Goal: Transaction & Acquisition: Obtain resource

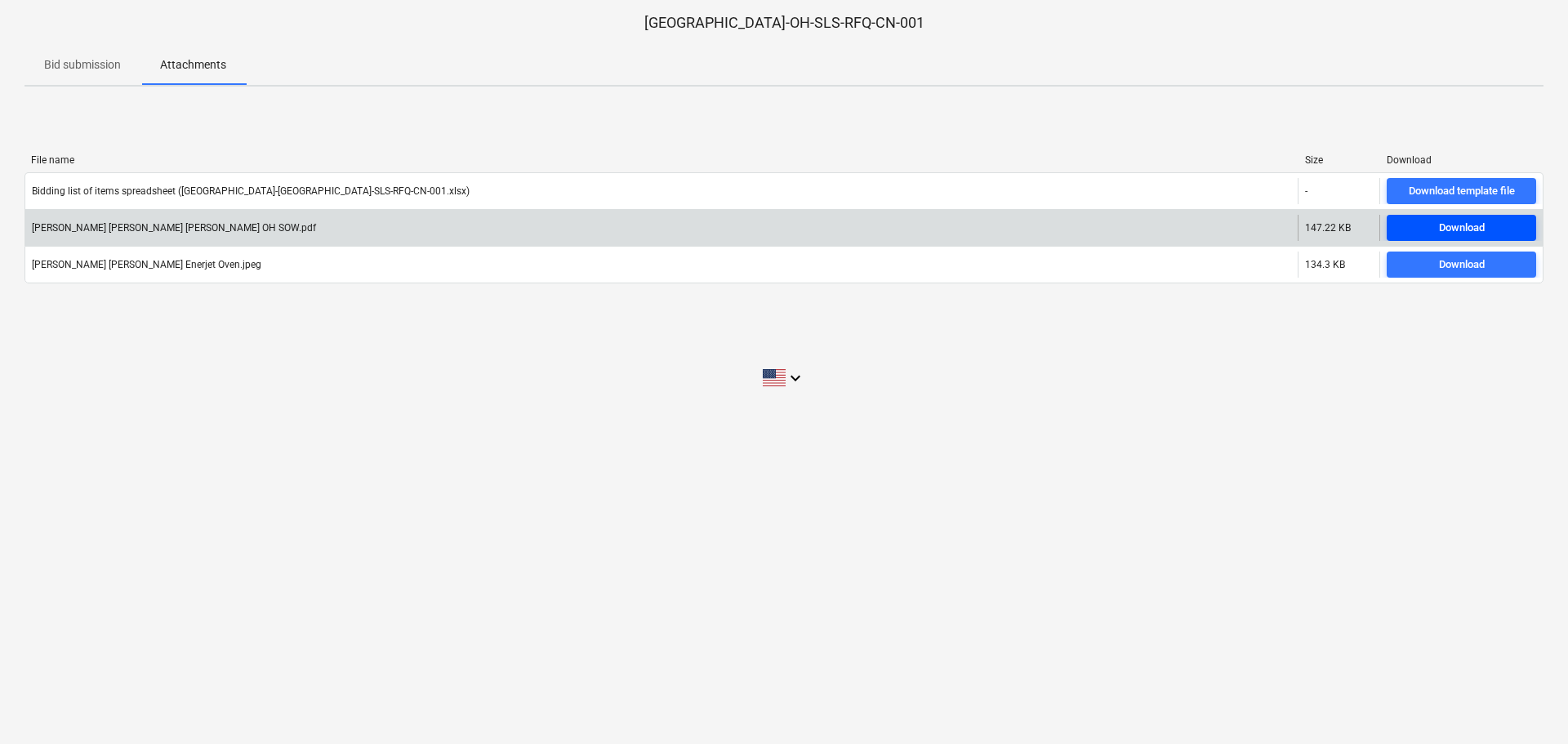
click at [1442, 225] on div "Download" at bounding box center [1462, 228] width 46 height 19
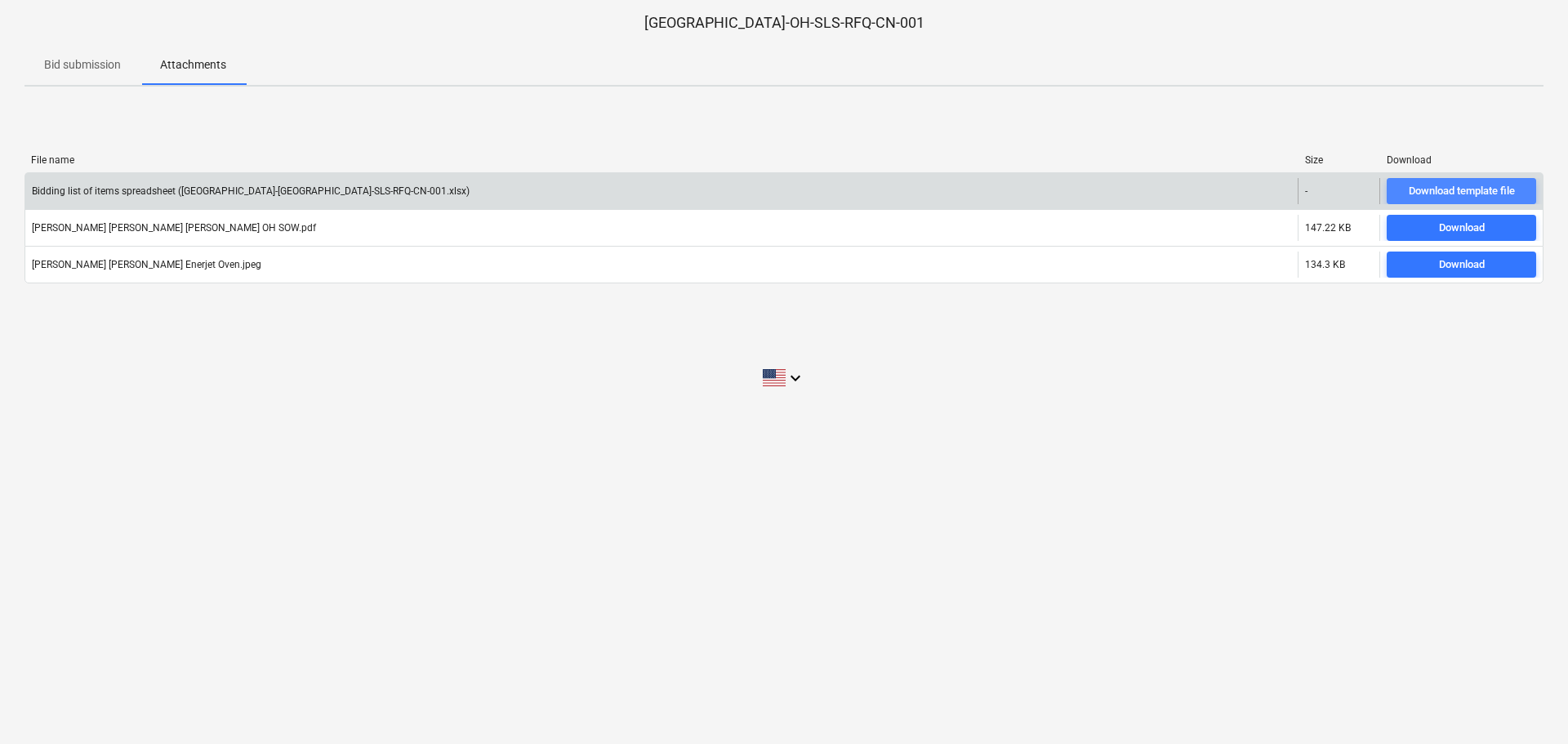
click at [1453, 188] on div "Download template file" at bounding box center [1462, 191] width 106 height 19
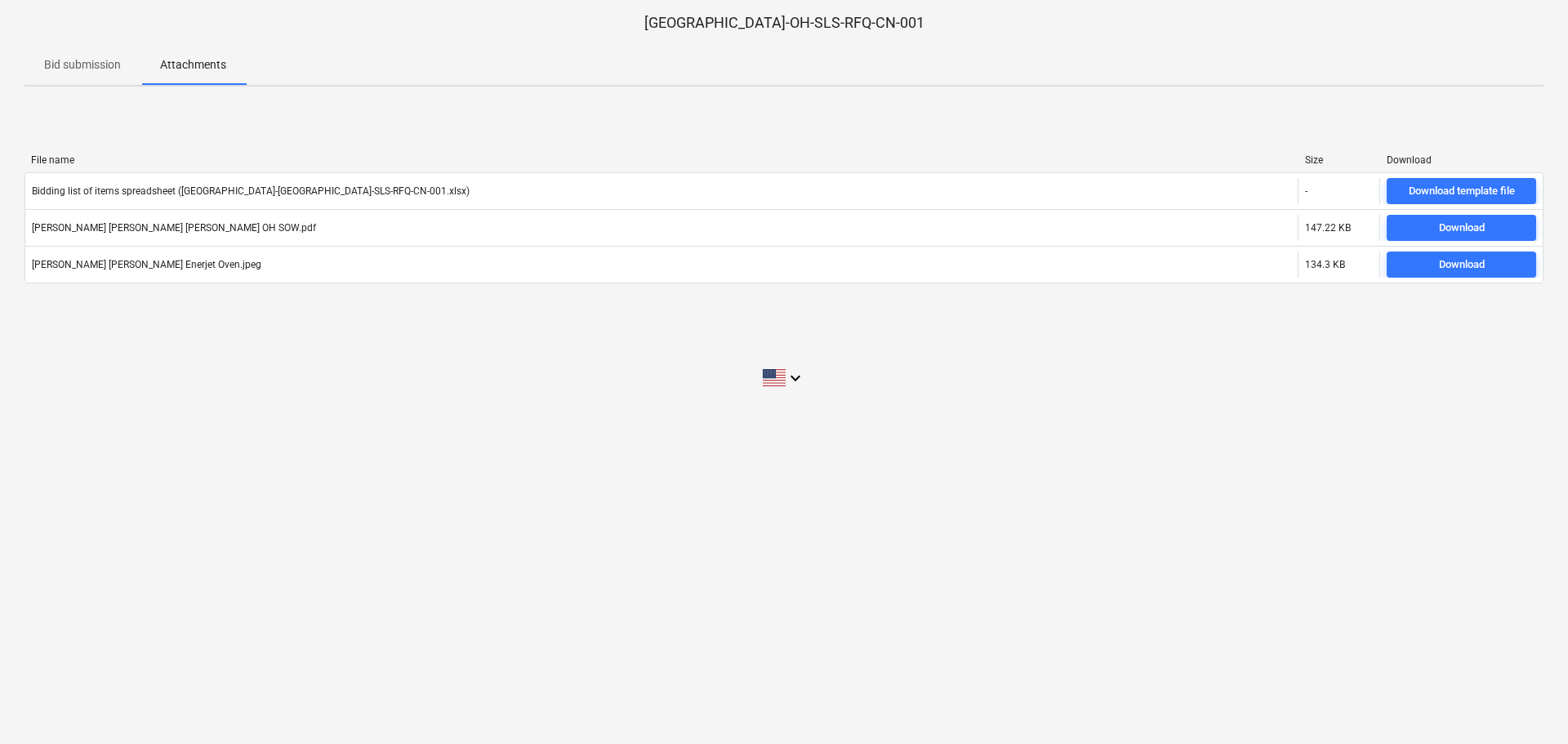
drag, startPoint x: 537, startPoint y: 418, endPoint x: 1070, endPoint y: 130, distance: 605.8
click at [540, 415] on div "[GEOGRAPHIC_DATA]-OH-SLS-RFQ-CN-001 Bid submission Attachments File name Size D…" at bounding box center [784, 372] width 1568 height 744
click at [96, 56] on p "Bid submission" at bounding box center [82, 64] width 77 height 17
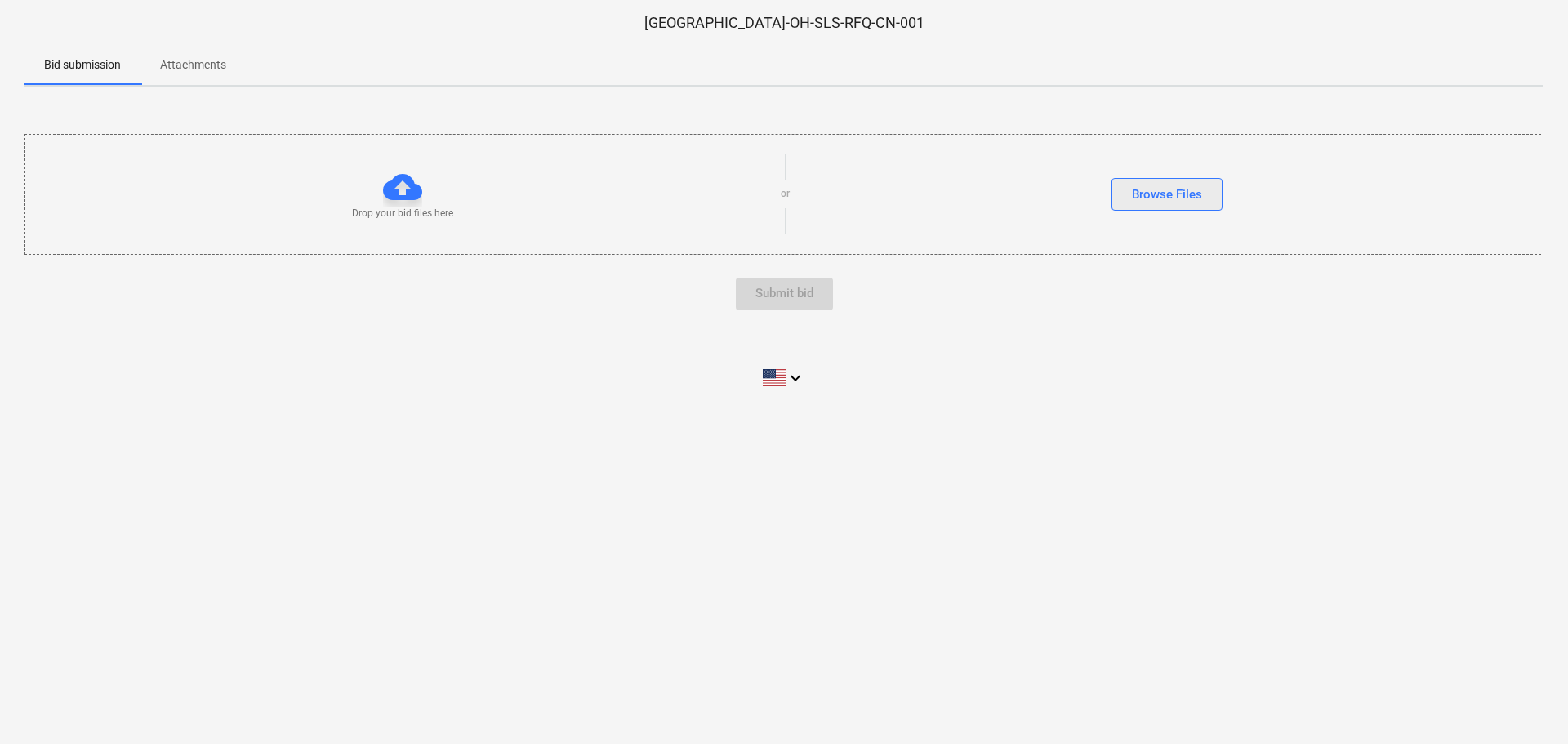
click at [1193, 196] on div "Browse Files" at bounding box center [1167, 195] width 70 height 22
click at [179, 65] on p "Attachments" at bounding box center [192, 64] width 66 height 17
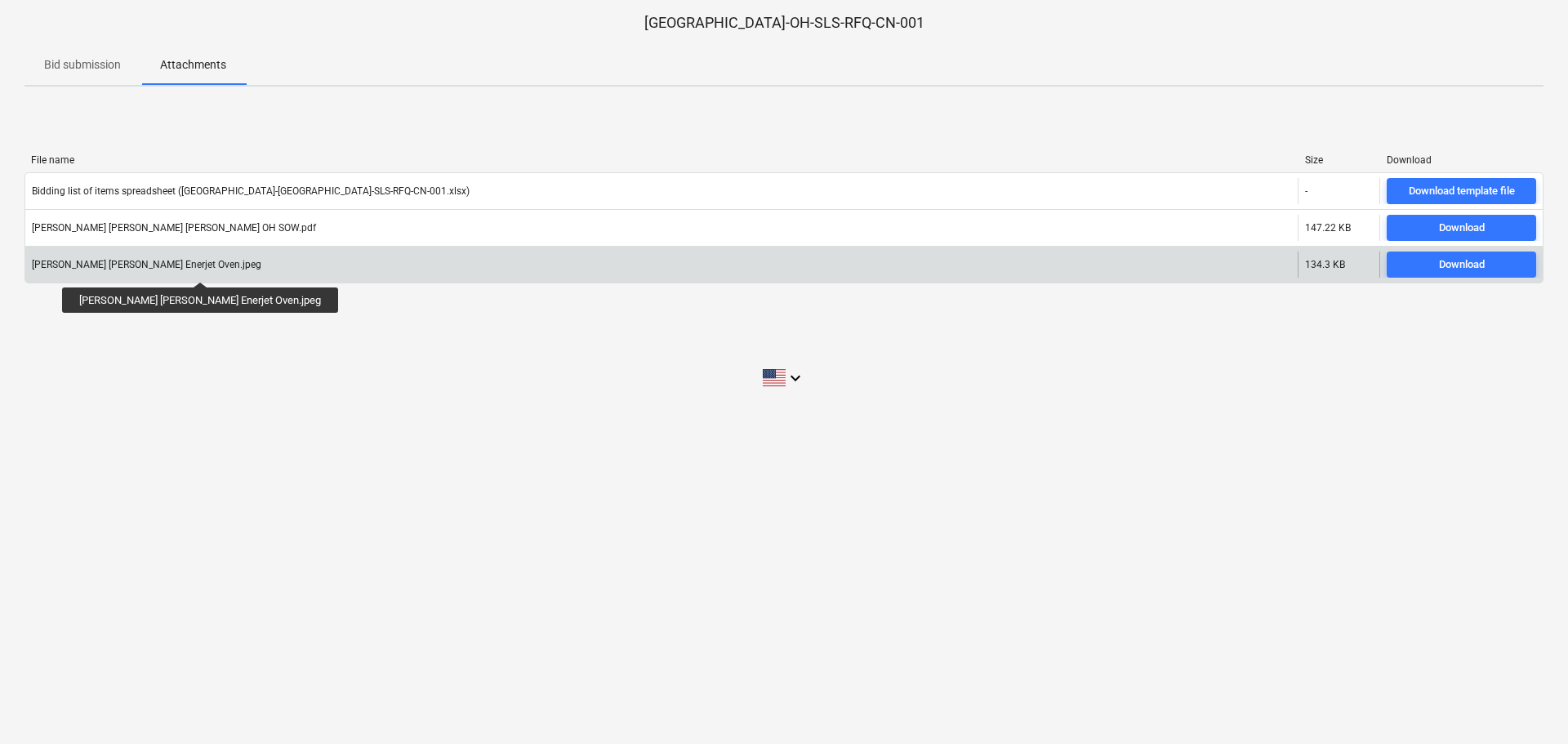
click at [154, 267] on div "[PERSON_NAME] [PERSON_NAME] Enerjet Oven.jpeg" at bounding box center [146, 264] width 229 height 12
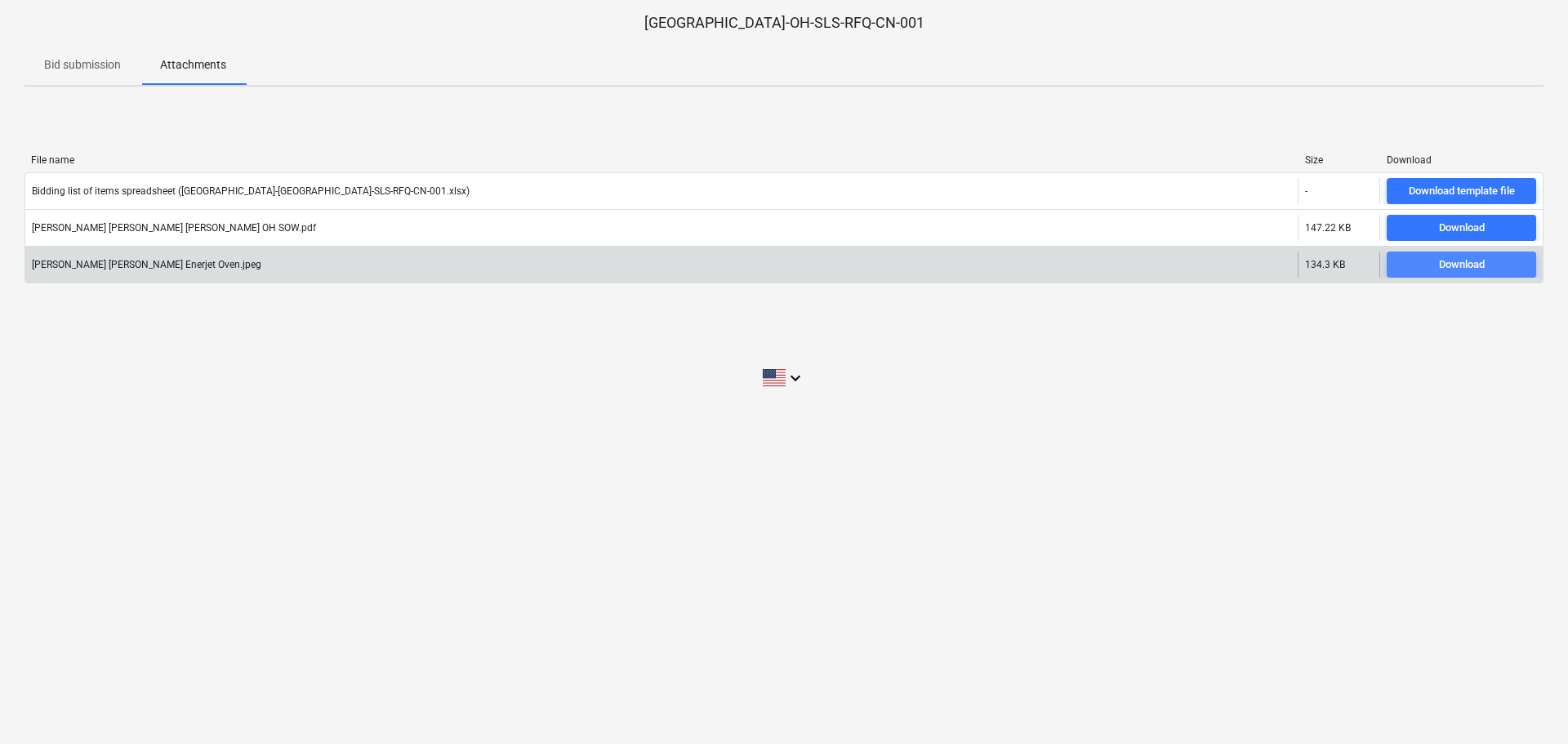
click at [1443, 266] on div "Download" at bounding box center [1462, 264] width 46 height 19
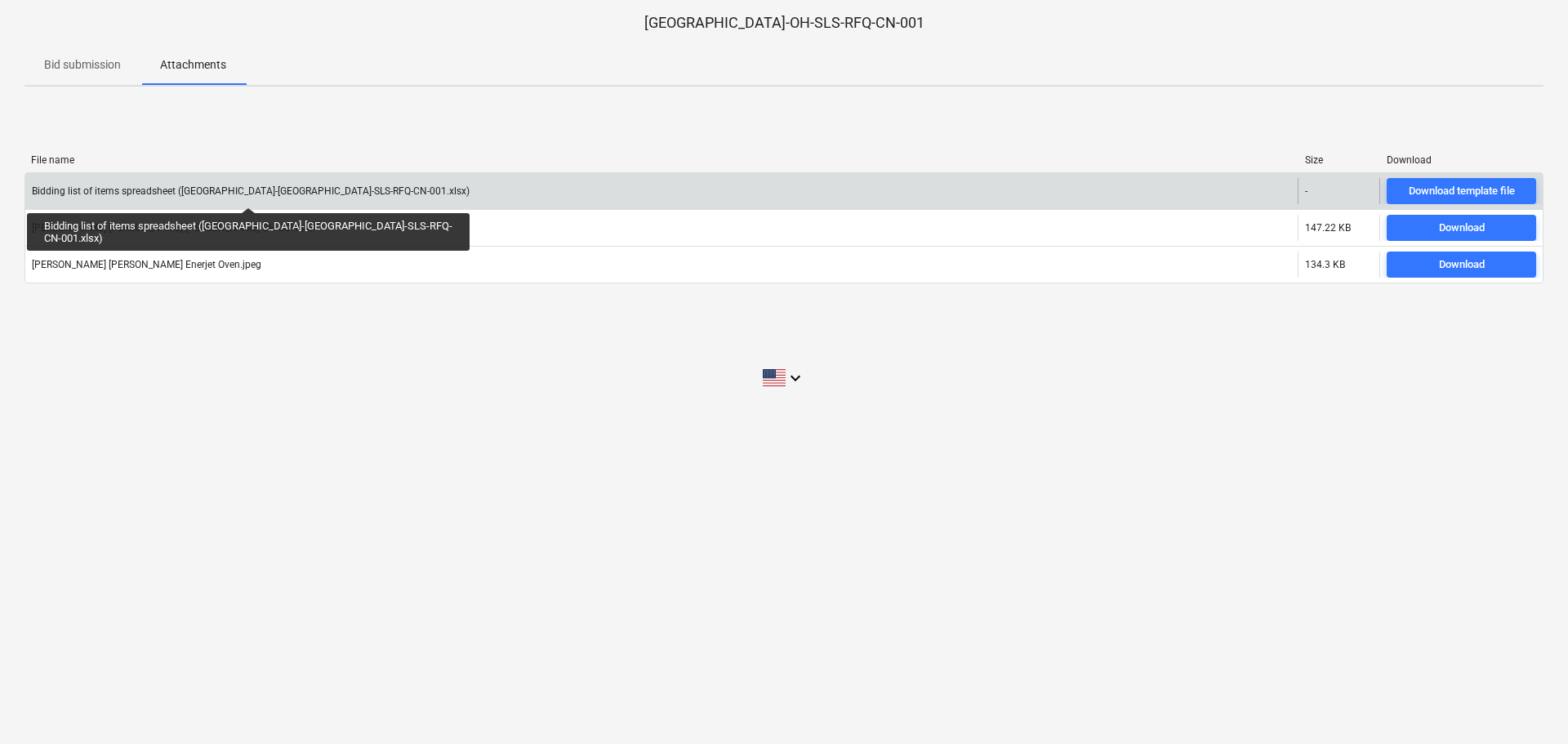
click at [198, 193] on div "Bidding list of items spreadsheet ([GEOGRAPHIC_DATA]-[GEOGRAPHIC_DATA]-SLS-RFQ-…" at bounding box center [250, 190] width 438 height 12
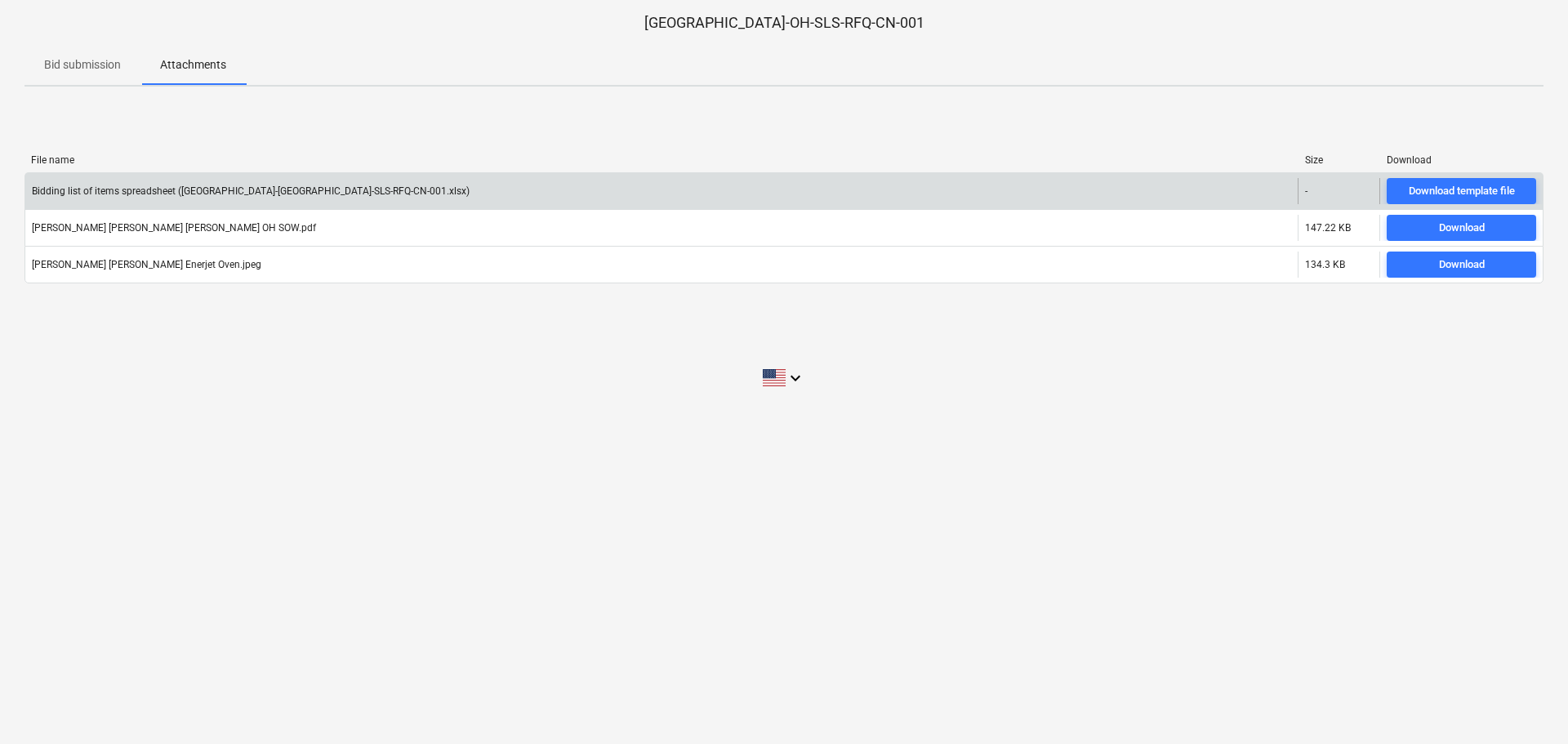
click at [175, 180] on div "Bidding list of items spreadsheet ([GEOGRAPHIC_DATA]-[GEOGRAPHIC_DATA]-SLS-RFQ-…" at bounding box center [661, 190] width 1272 height 26
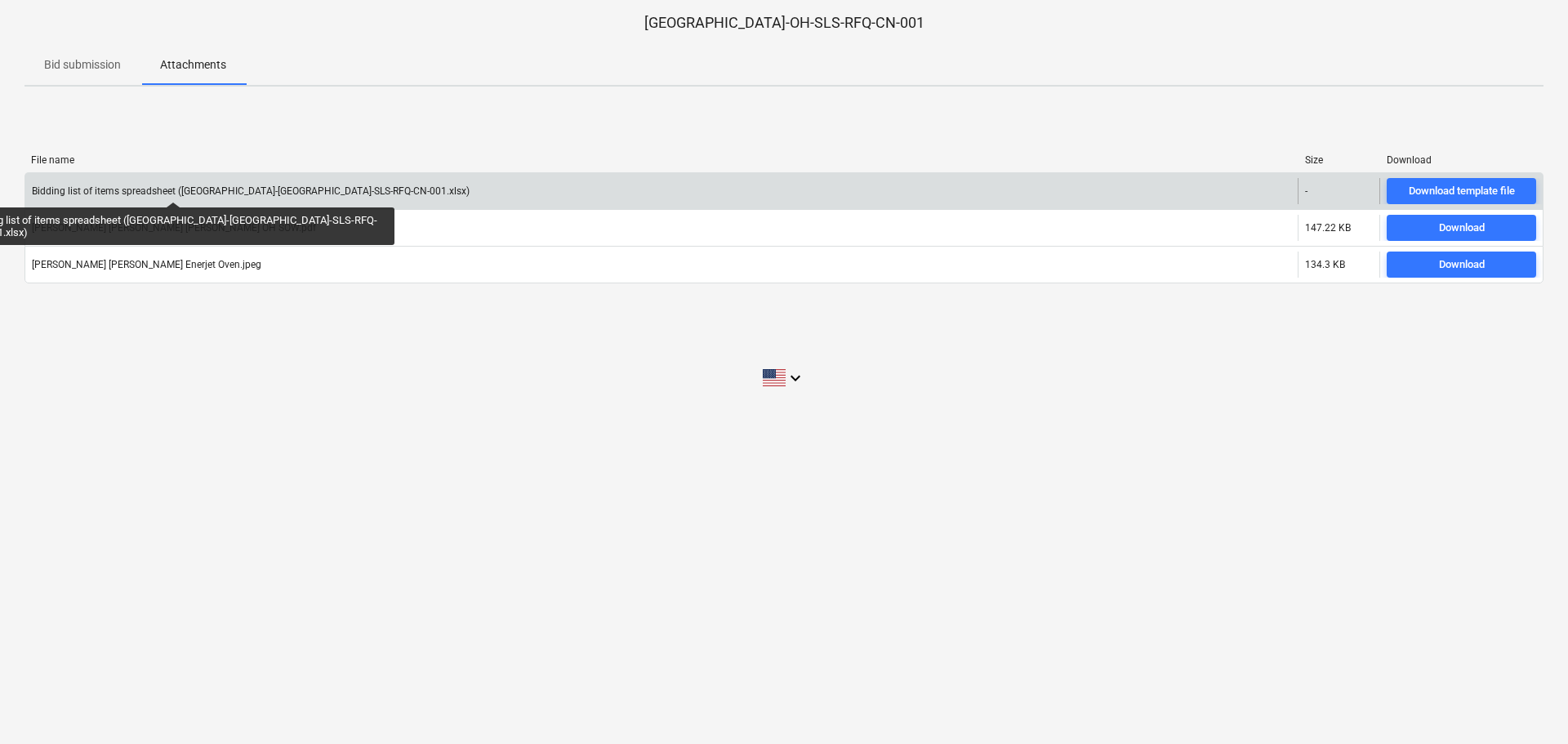
click at [122, 187] on div "Bidding list of items spreadsheet ([GEOGRAPHIC_DATA]-[GEOGRAPHIC_DATA]-SLS-RFQ-…" at bounding box center [250, 190] width 438 height 12
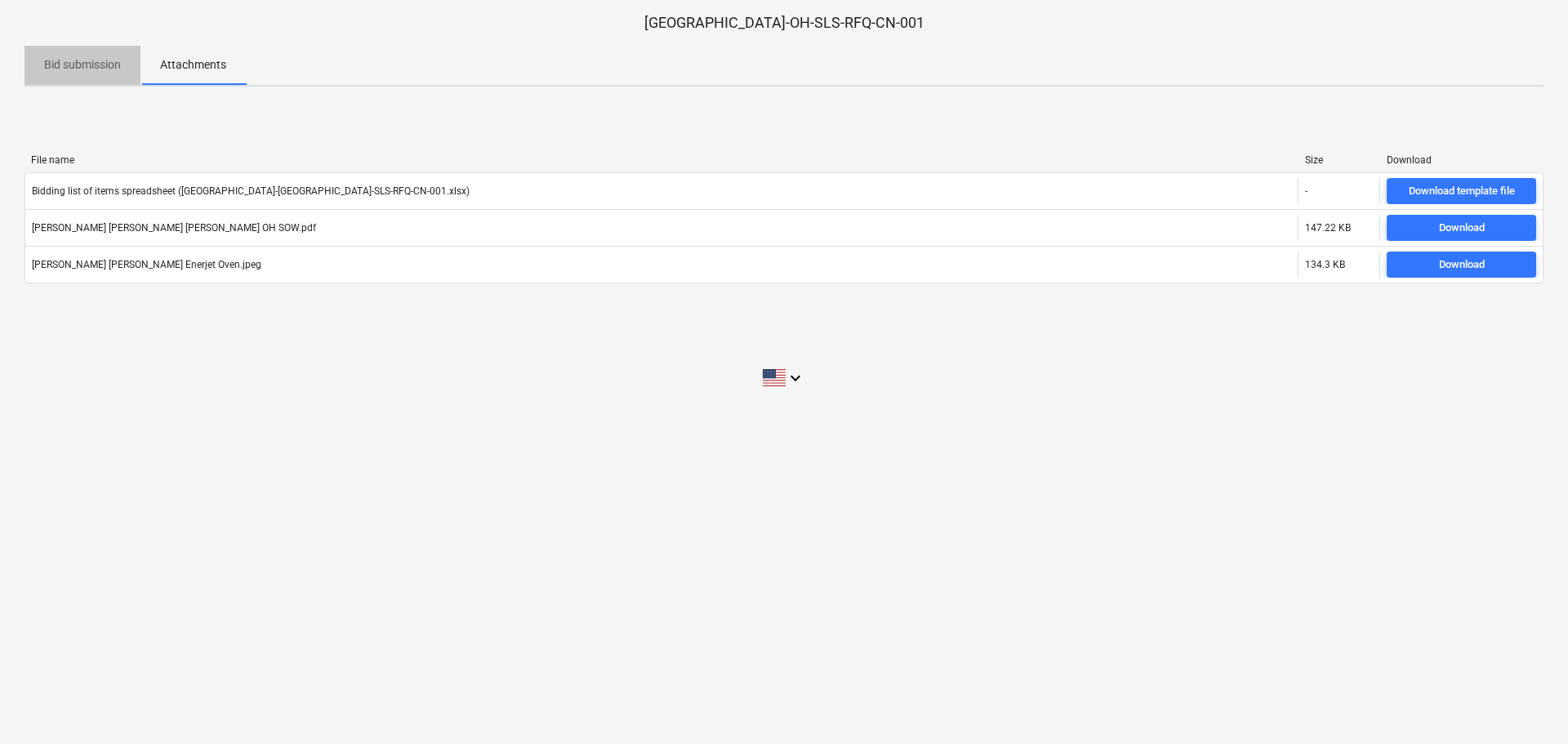
click at [82, 66] on p "Bid submission" at bounding box center [82, 64] width 77 height 17
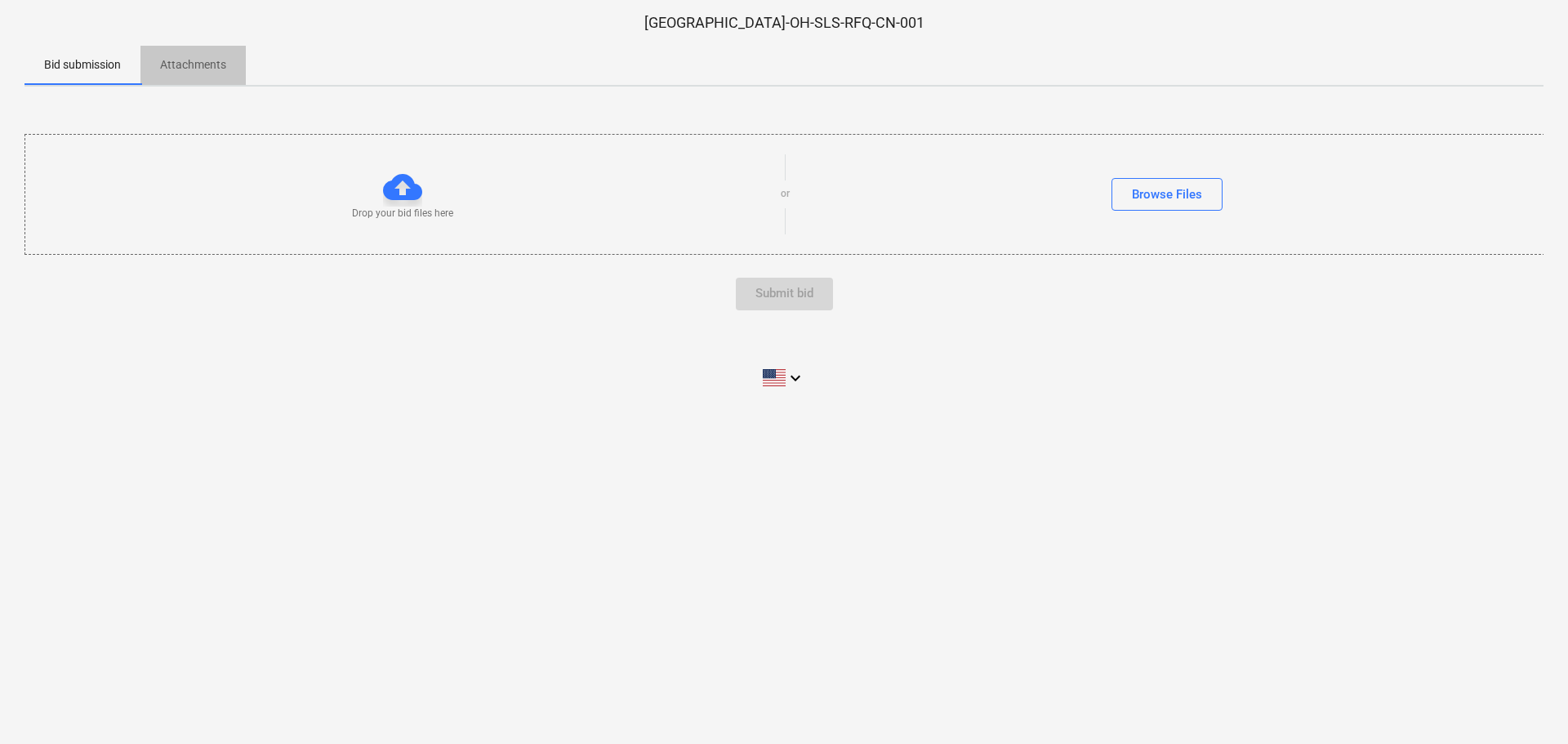
click at [189, 62] on p "Attachments" at bounding box center [192, 64] width 66 height 17
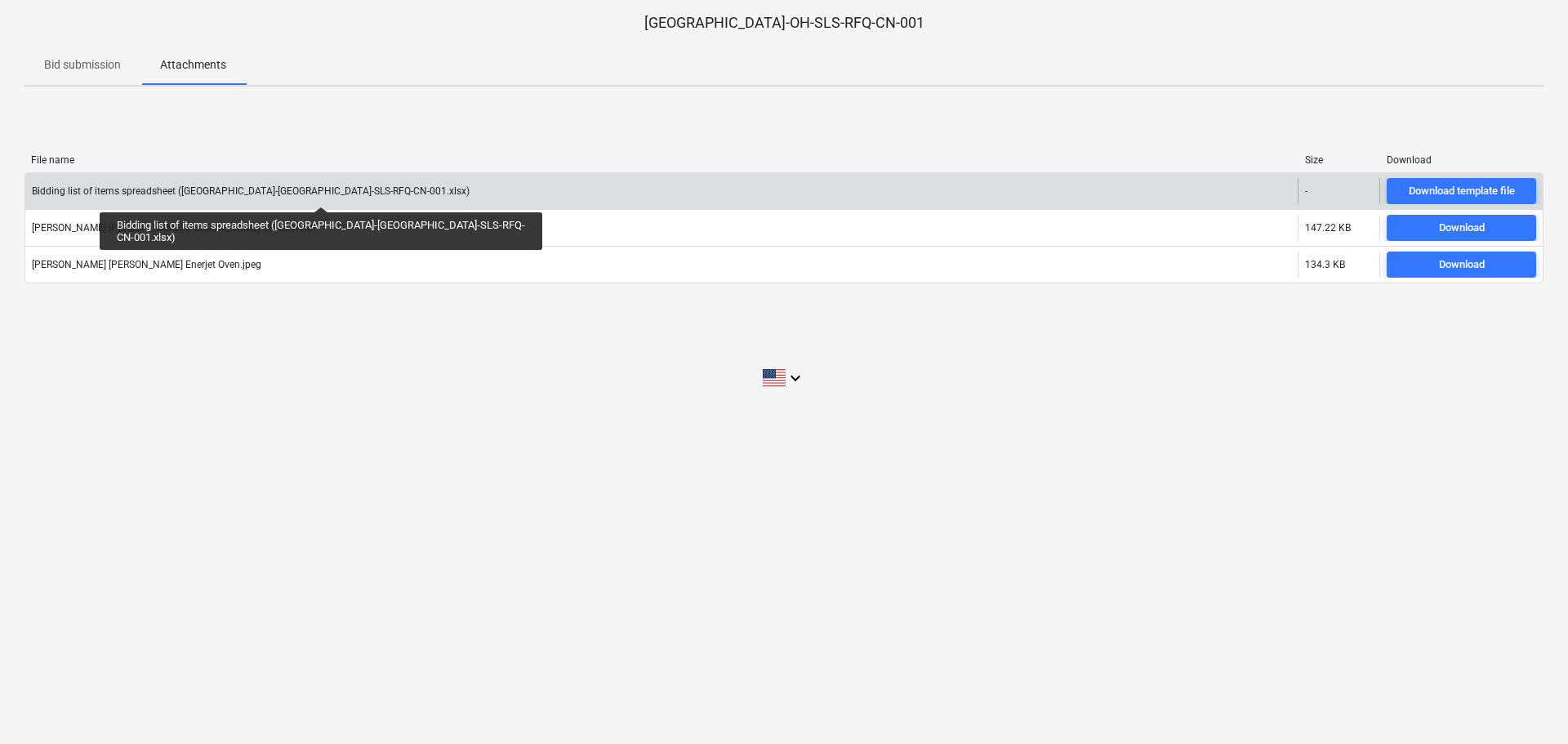
click at [271, 192] on div "Bidding list of items spreadsheet ([GEOGRAPHIC_DATA]-[GEOGRAPHIC_DATA]-SLS-RFQ-…" at bounding box center [250, 190] width 438 height 12
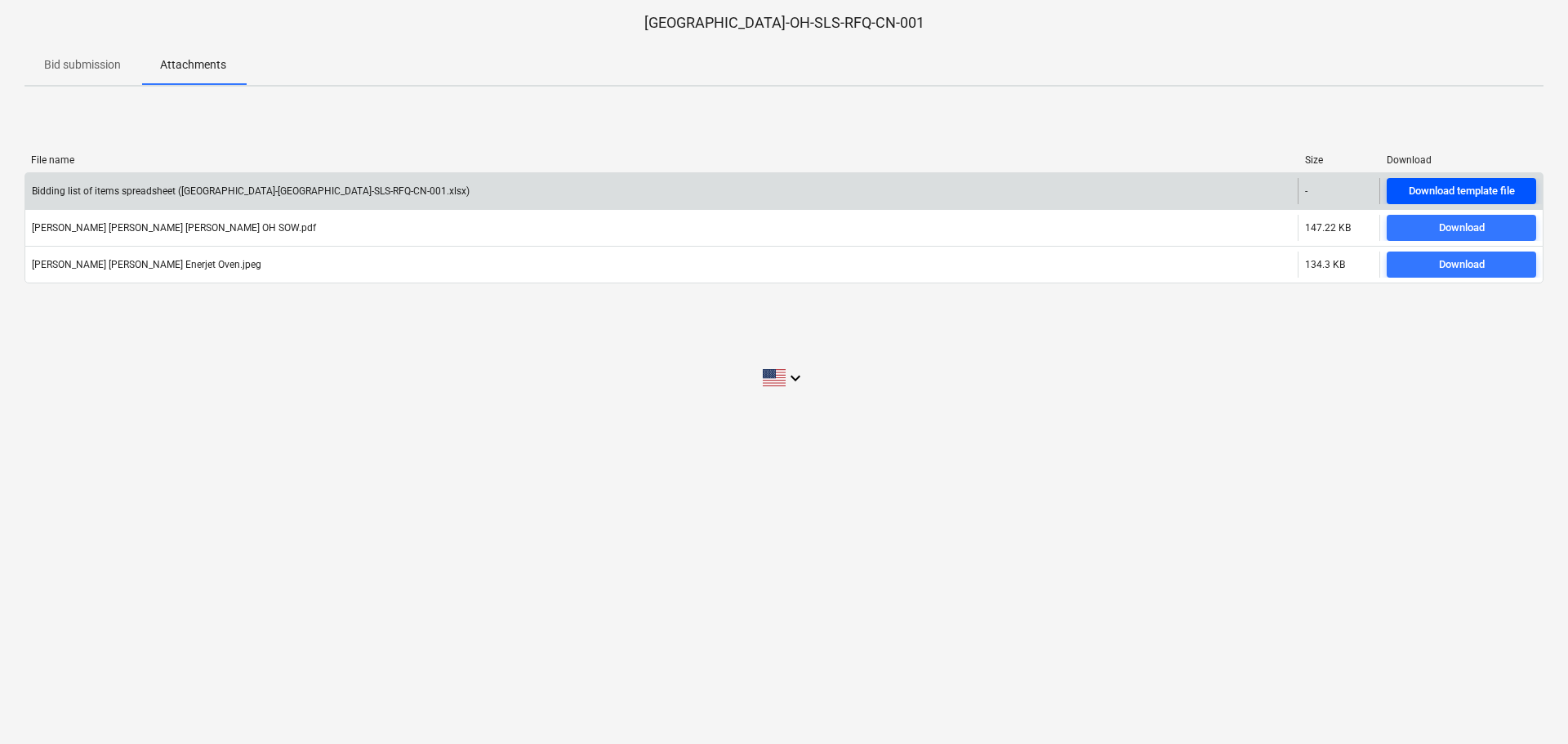
click at [1450, 194] on div "Download template file" at bounding box center [1462, 191] width 106 height 19
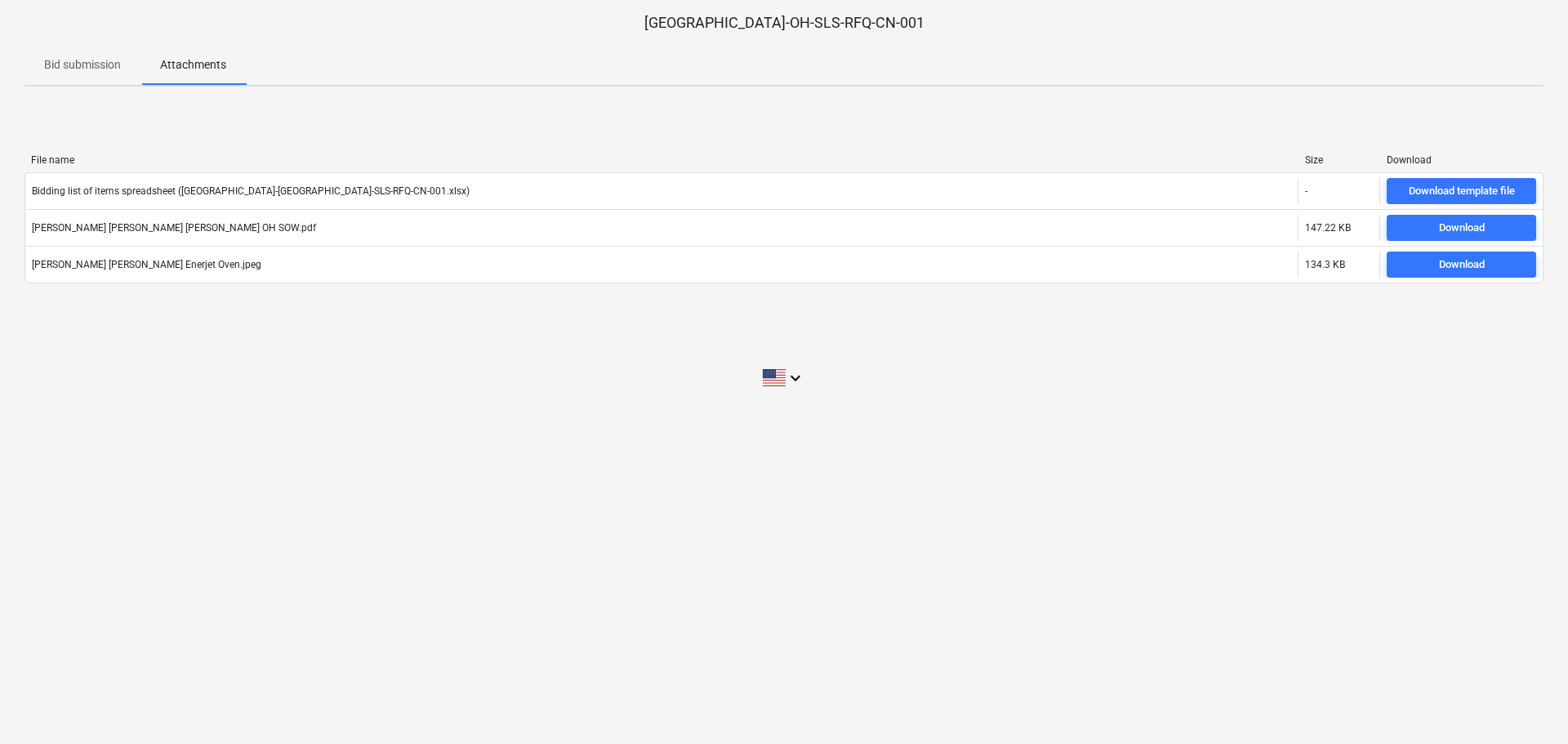
click at [1497, 481] on div "[GEOGRAPHIC_DATA]-OH-SLS-RFQ-CN-001 Bid submission Attachments File name Size D…" at bounding box center [784, 372] width 1568 height 744
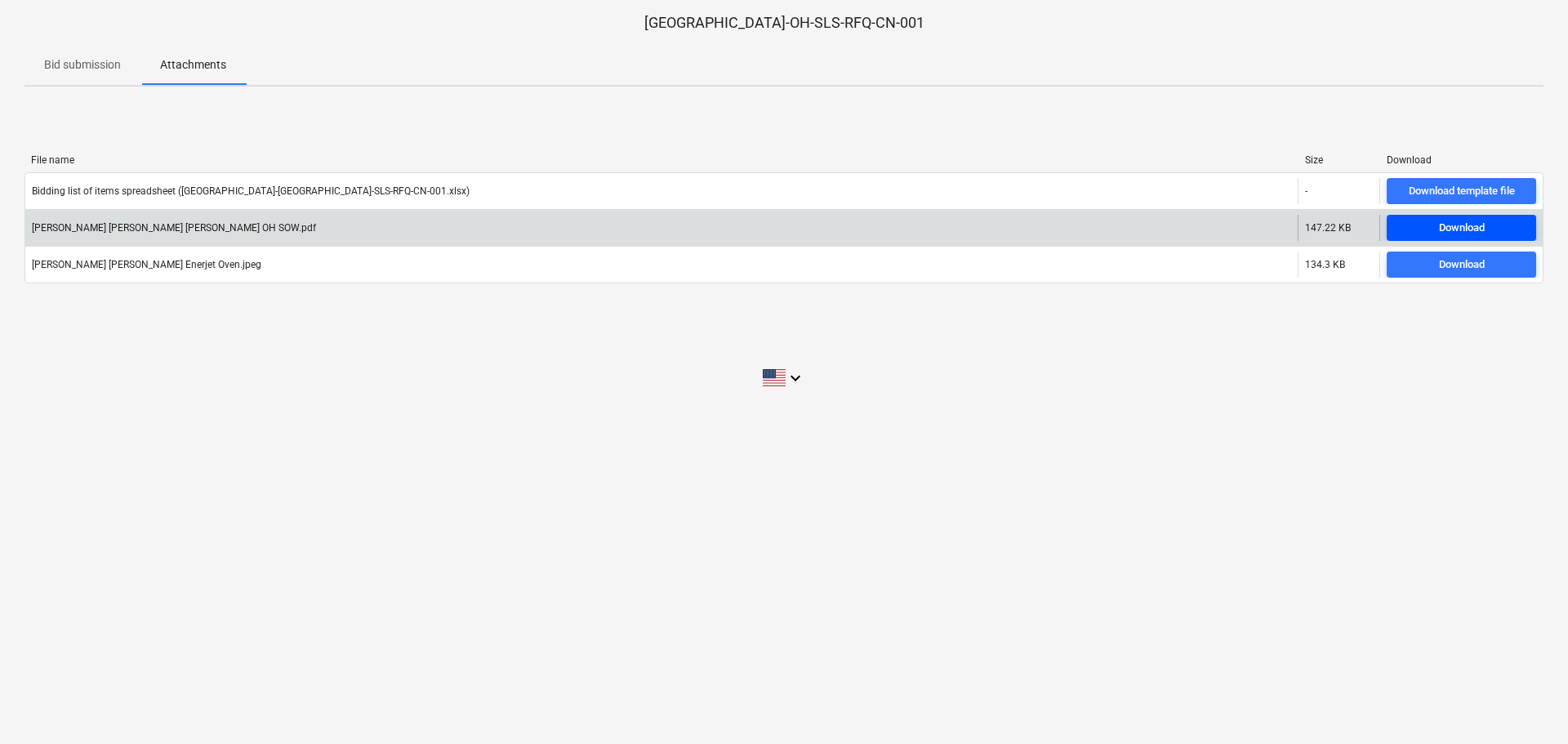
click at [1455, 234] on div "Download" at bounding box center [1462, 228] width 46 height 19
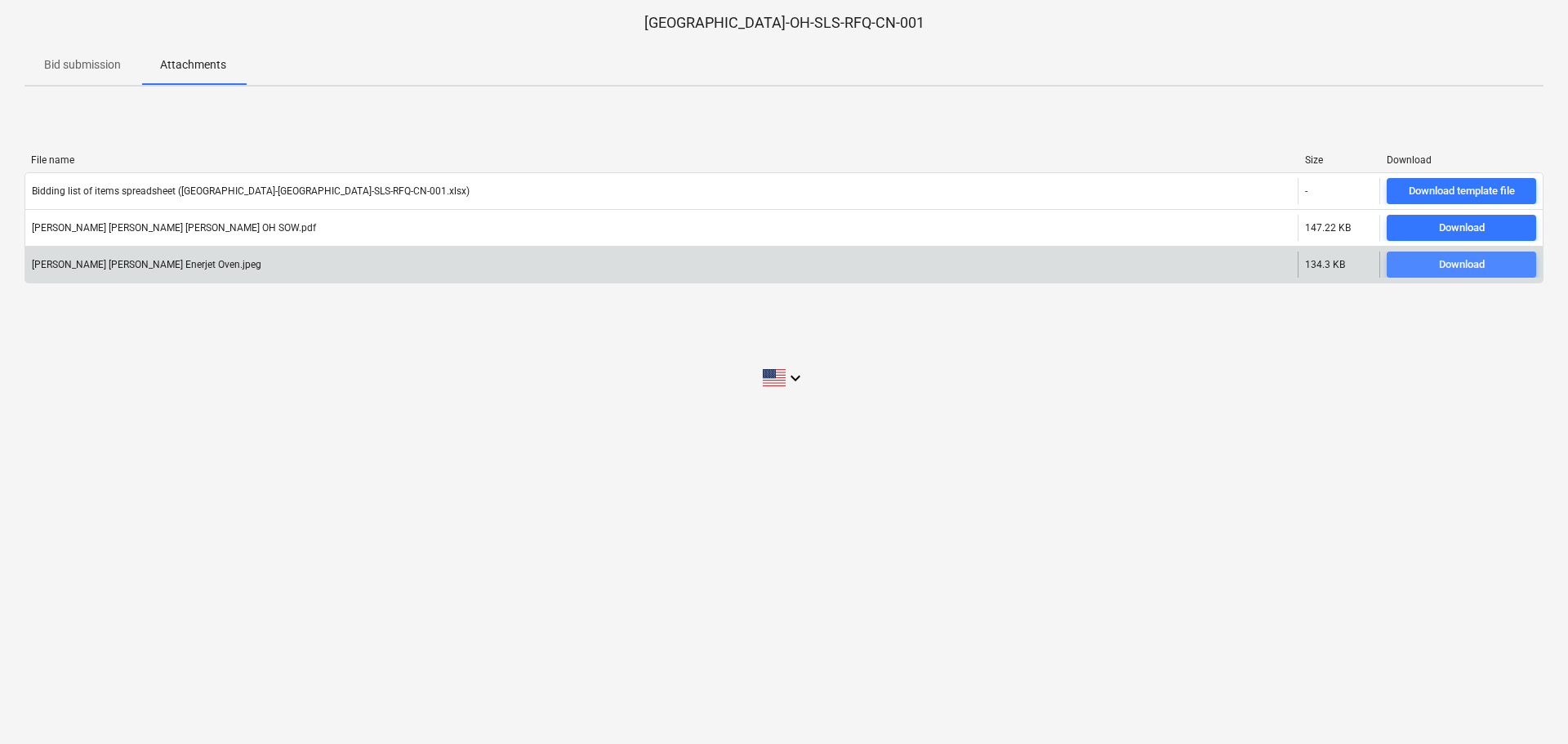
click at [1432, 268] on span "Download" at bounding box center [1461, 264] width 136 height 19
click at [1434, 262] on span "Download" at bounding box center [1461, 264] width 136 height 19
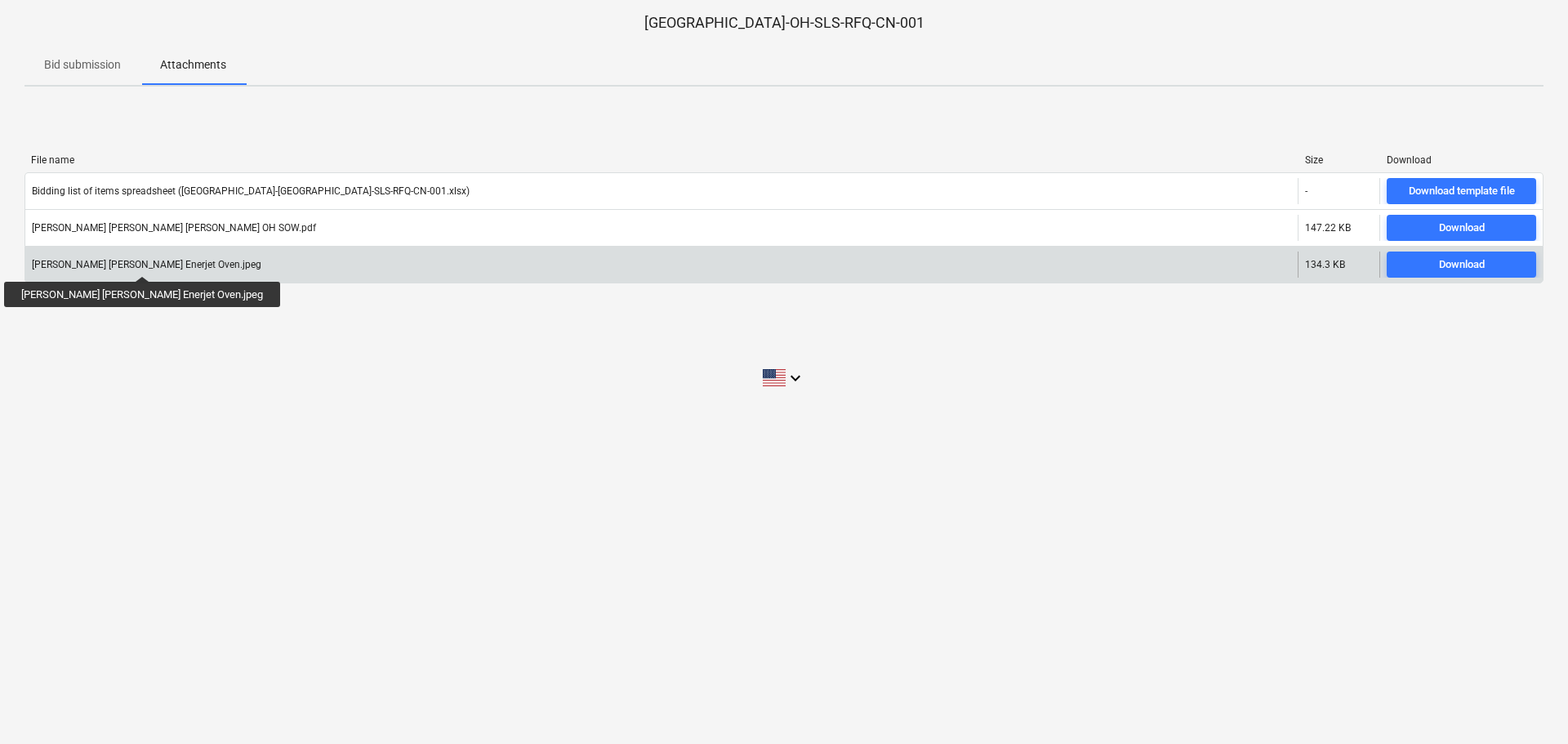
click at [97, 262] on div "[PERSON_NAME] [PERSON_NAME] Enerjet Oven.jpeg" at bounding box center [146, 264] width 229 height 12
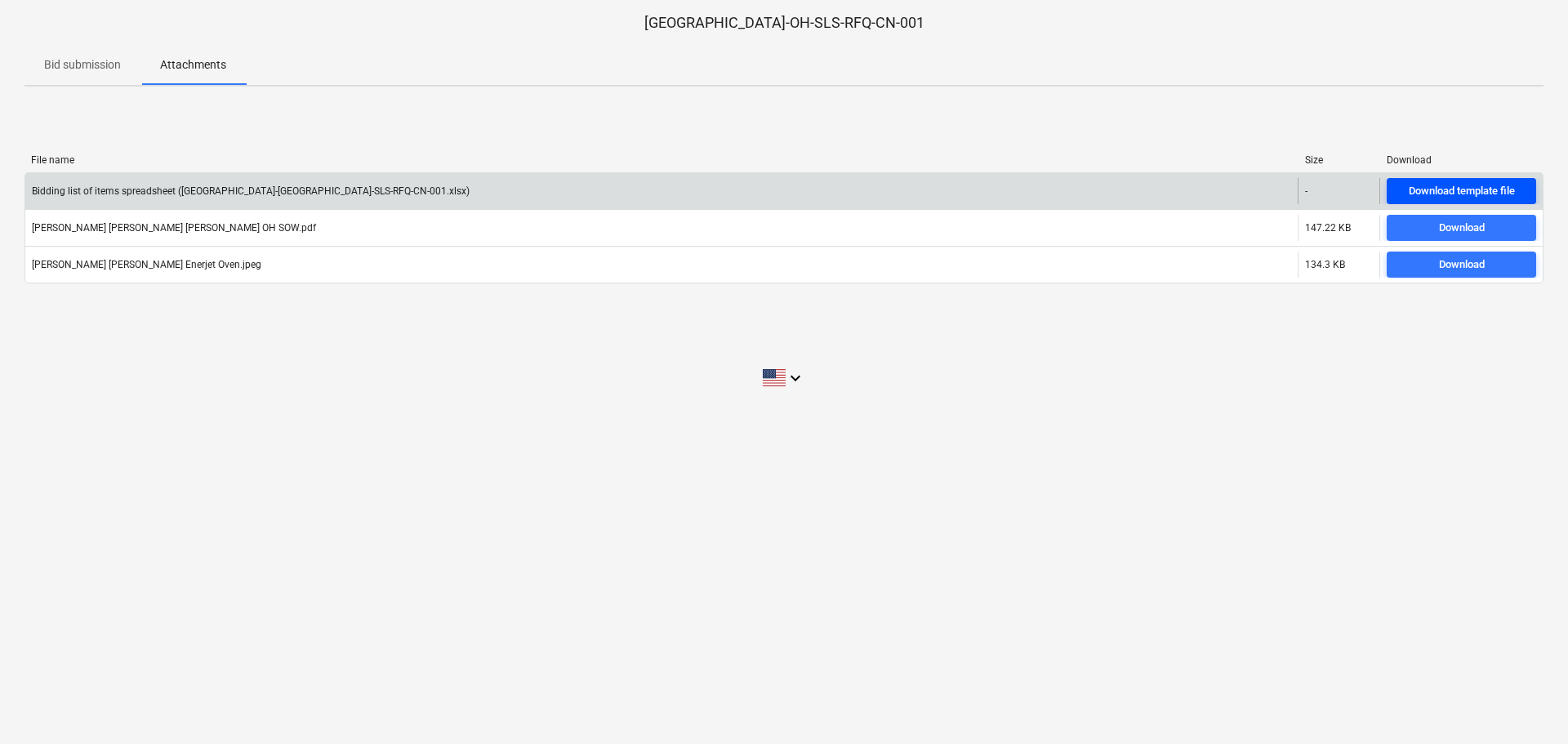
click at [1461, 186] on div "Download template file" at bounding box center [1462, 191] width 106 height 19
